Goal: Task Accomplishment & Management: Manage account settings

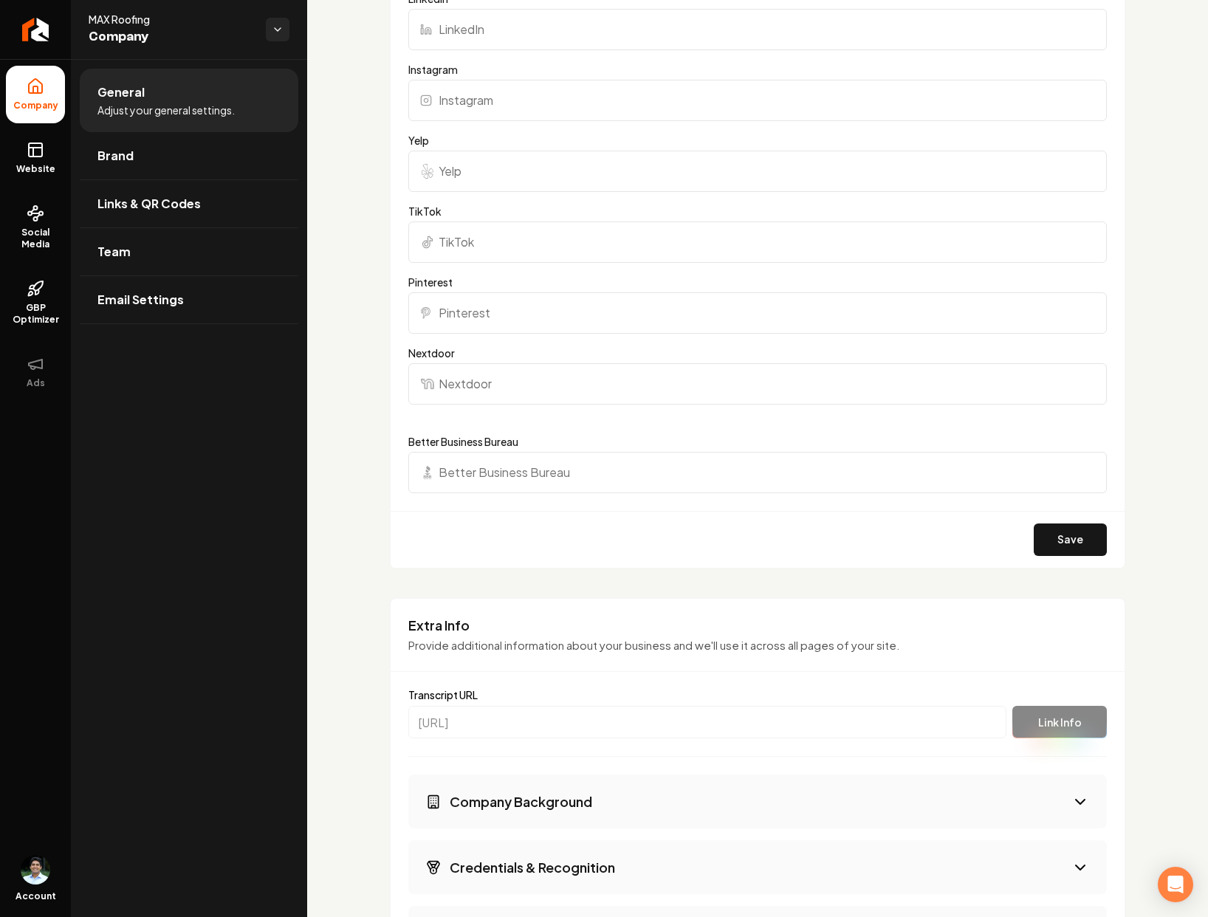
scroll to position [2321, 0]
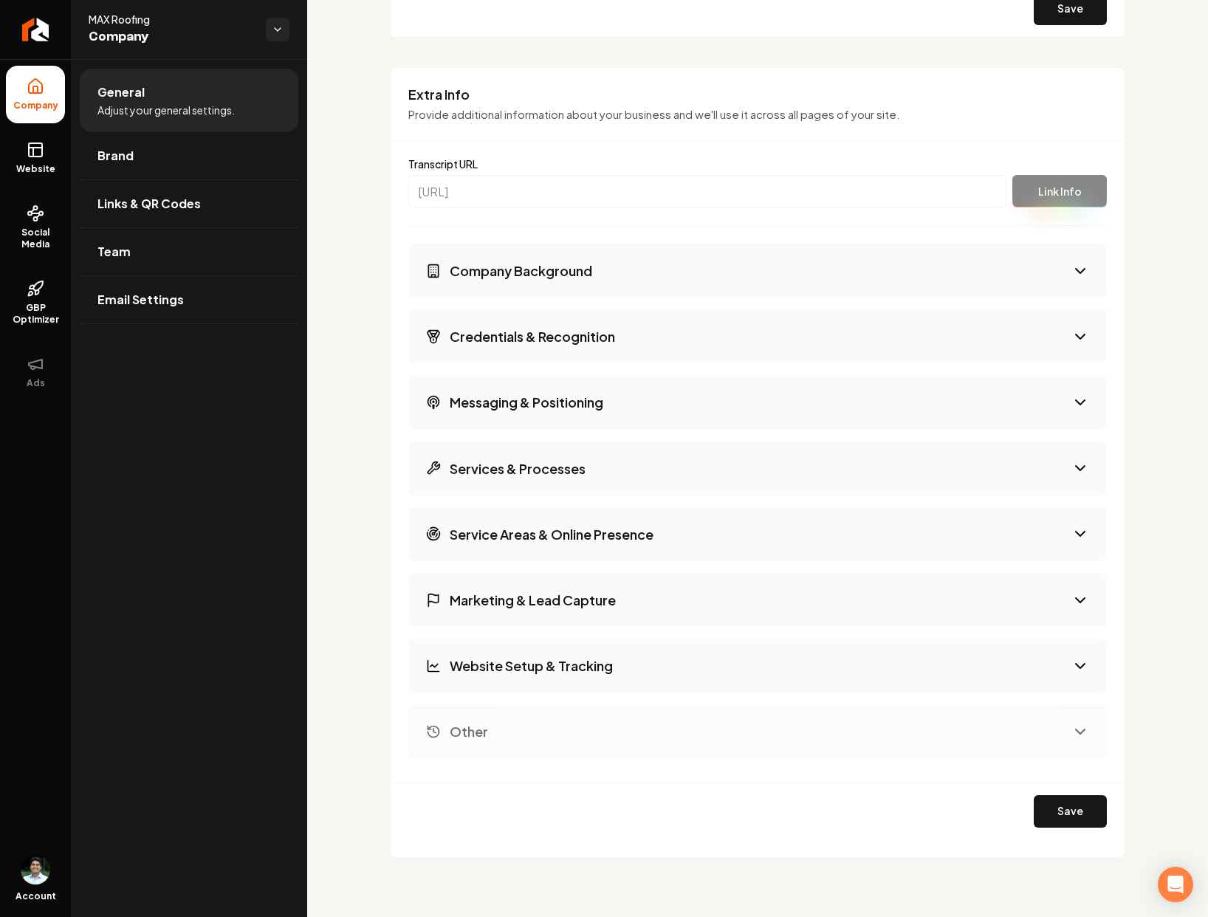
click at [642, 270] on button "Company Background" at bounding box center [757, 271] width 698 height 54
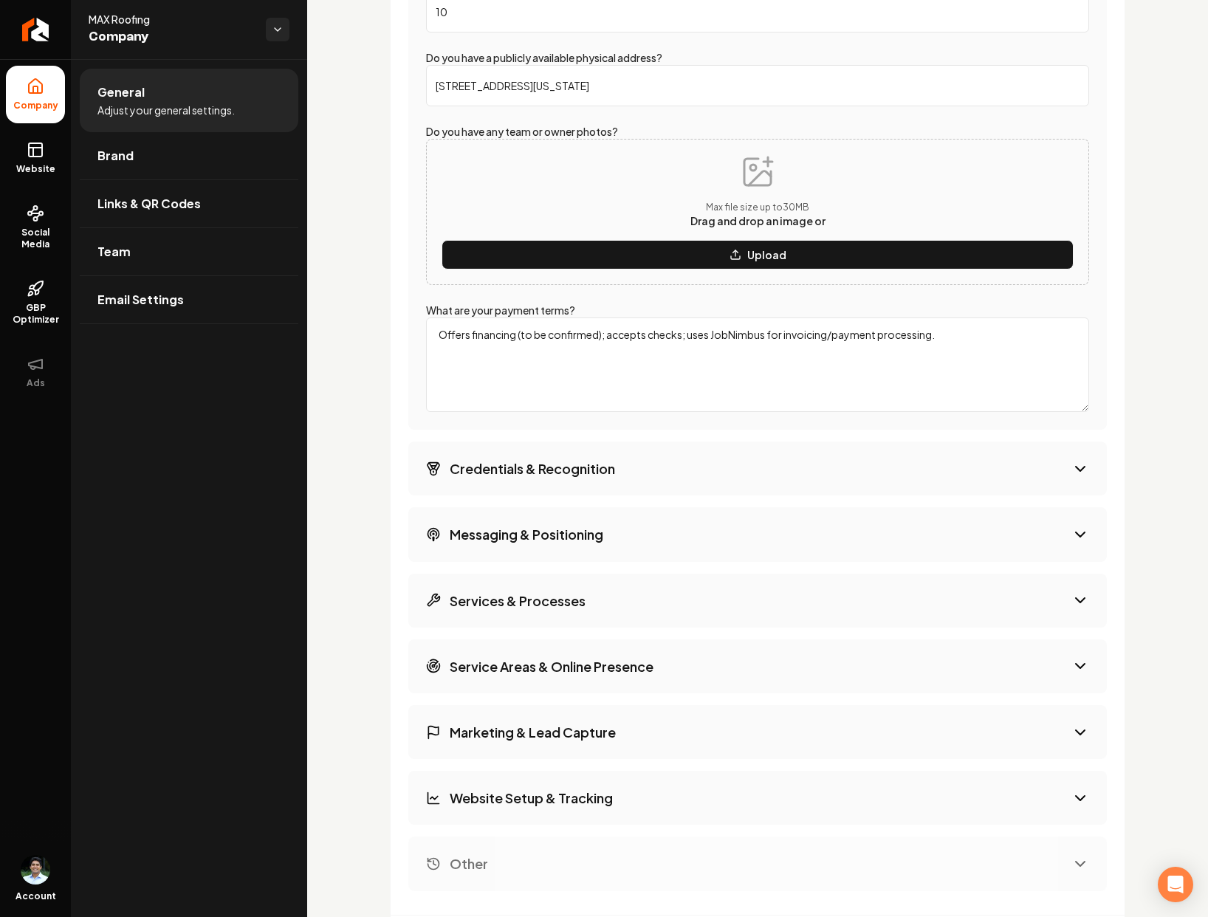
click at [571, 479] on button "Credentials & Recognition" at bounding box center [757, 468] width 698 height 54
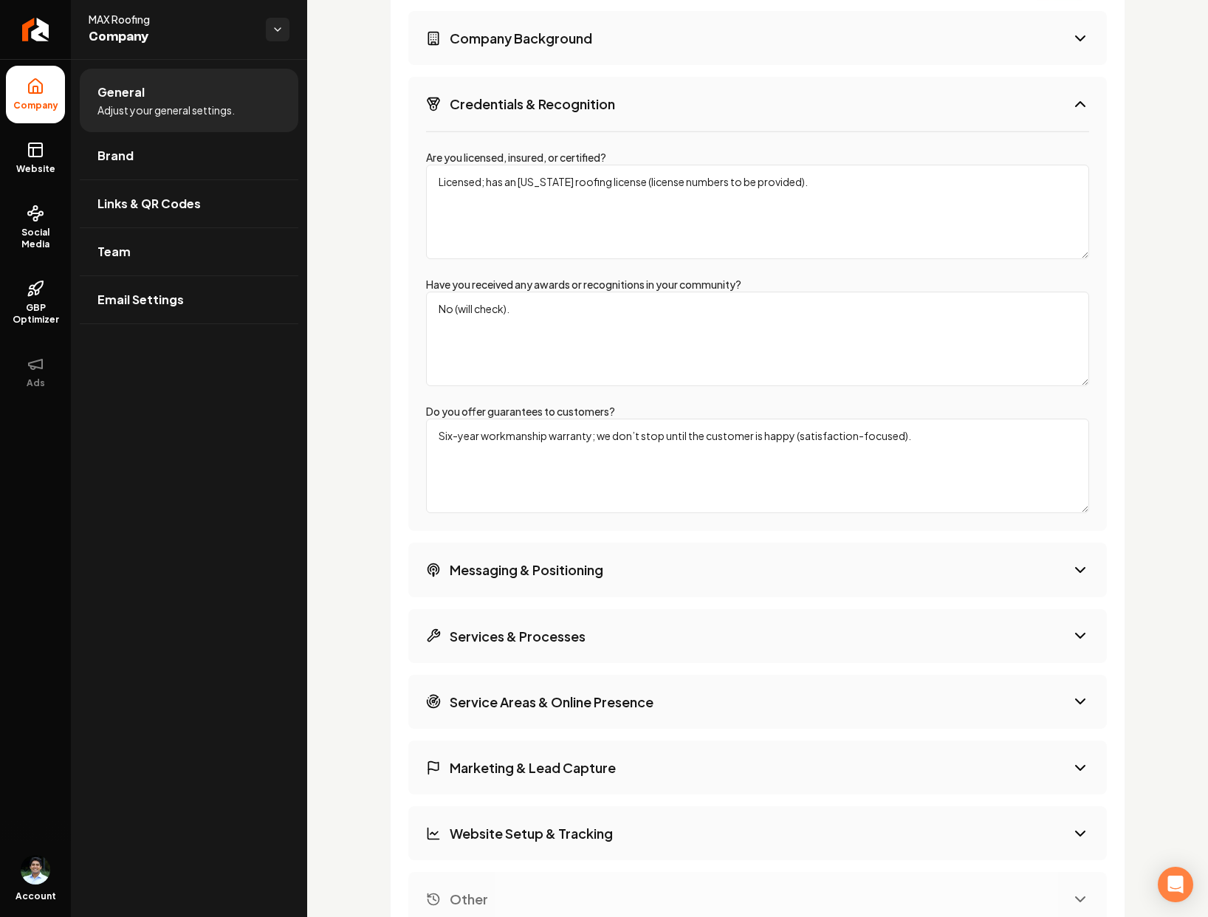
scroll to position [2567, 0]
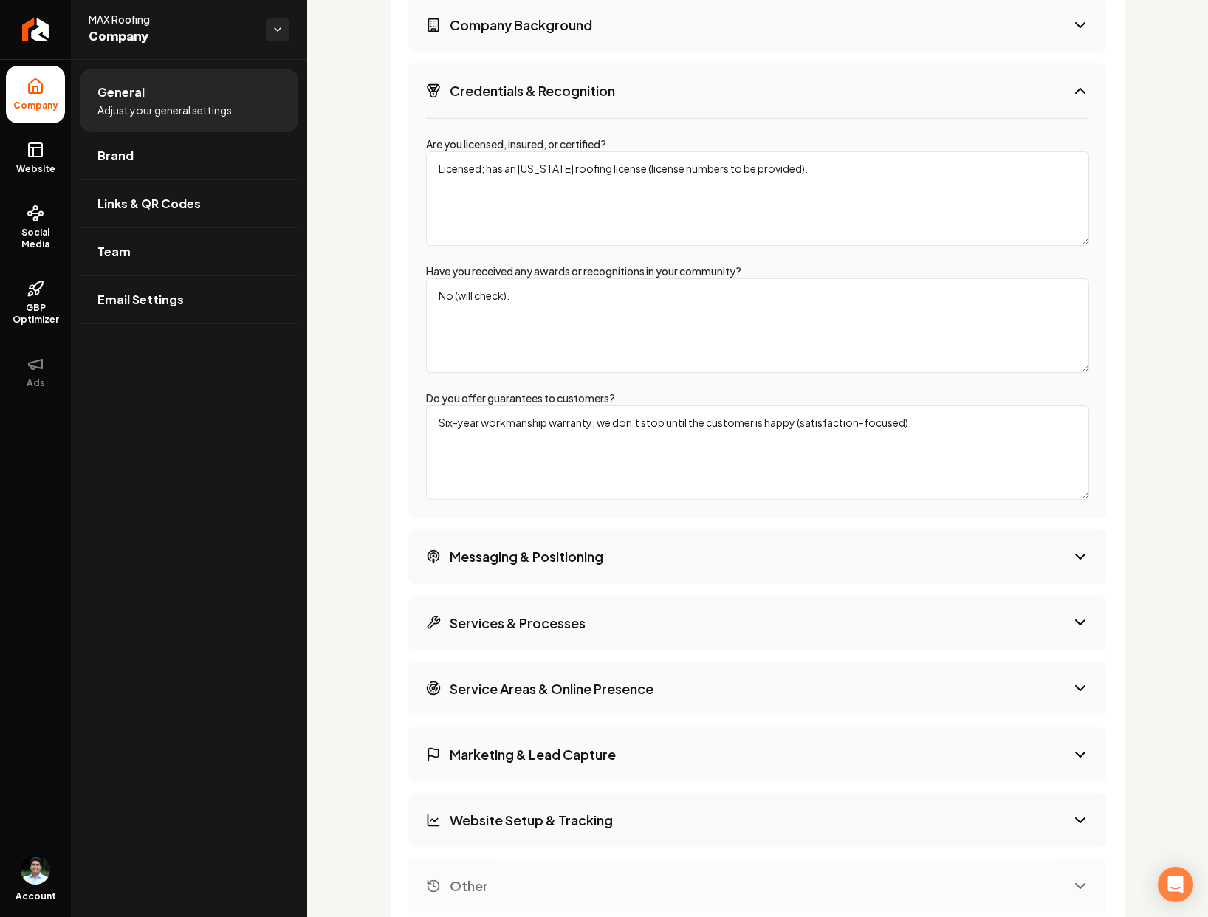
click at [599, 565] on h3 "Messaging & Positioning" at bounding box center [527, 556] width 154 height 18
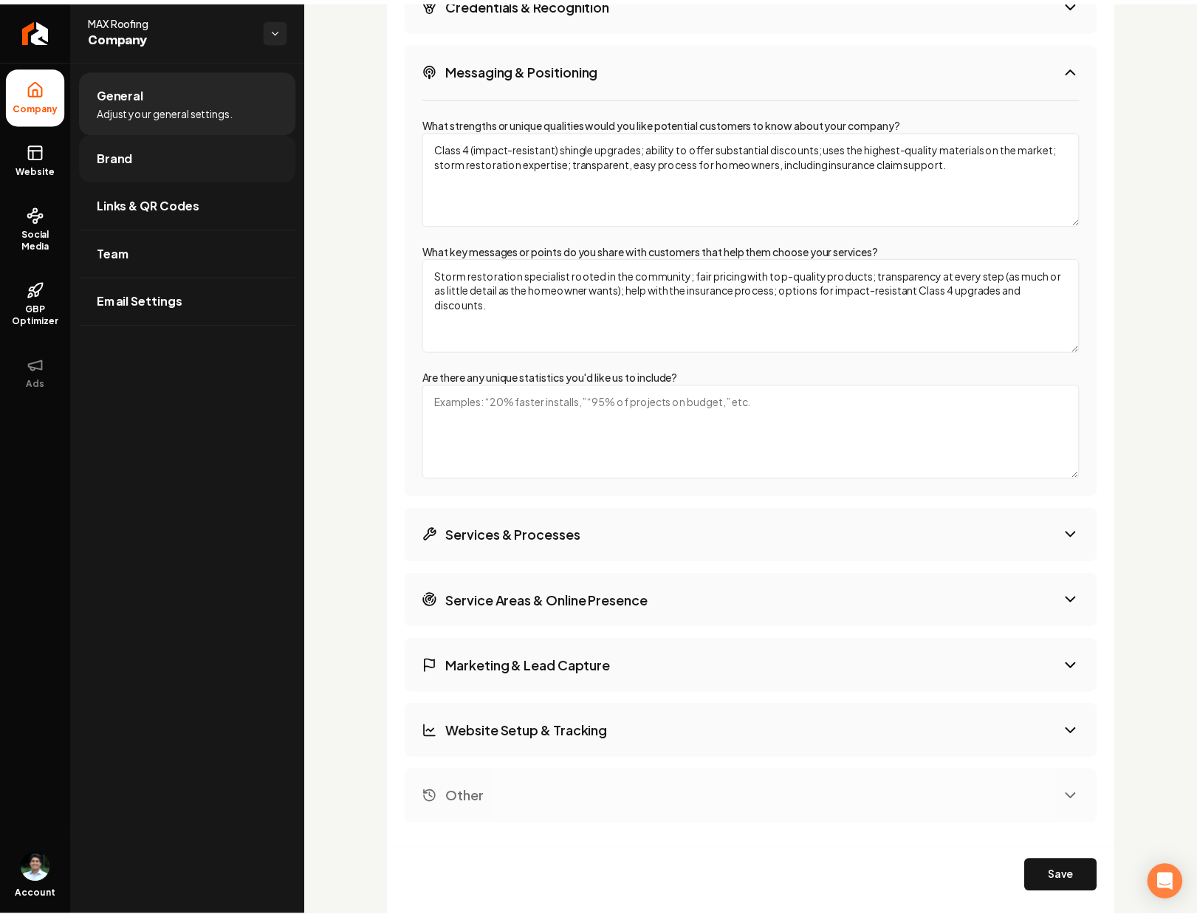
scroll to position [1764, 0]
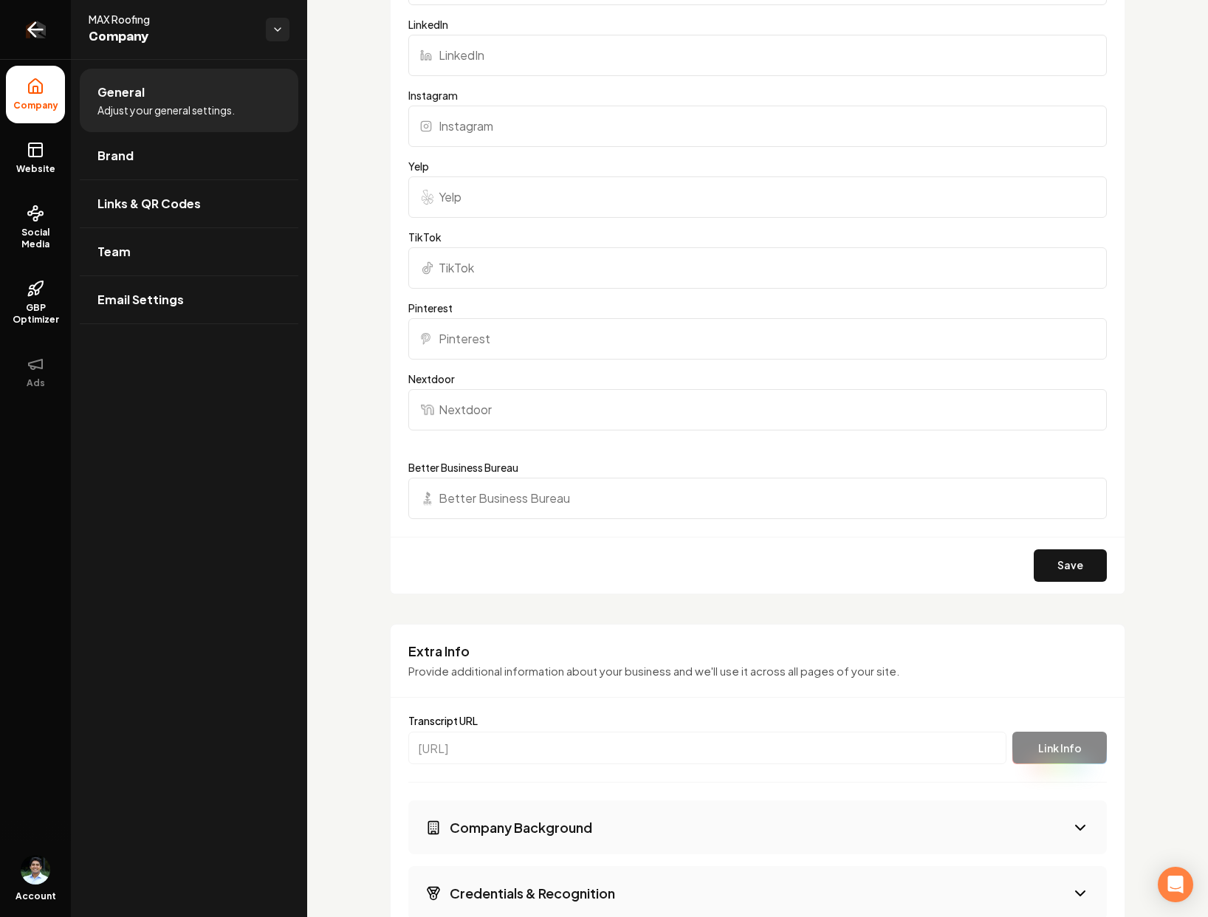
click at [35, 39] on icon "Return to dashboard" at bounding box center [36, 30] width 24 height 24
